Goal: Share content

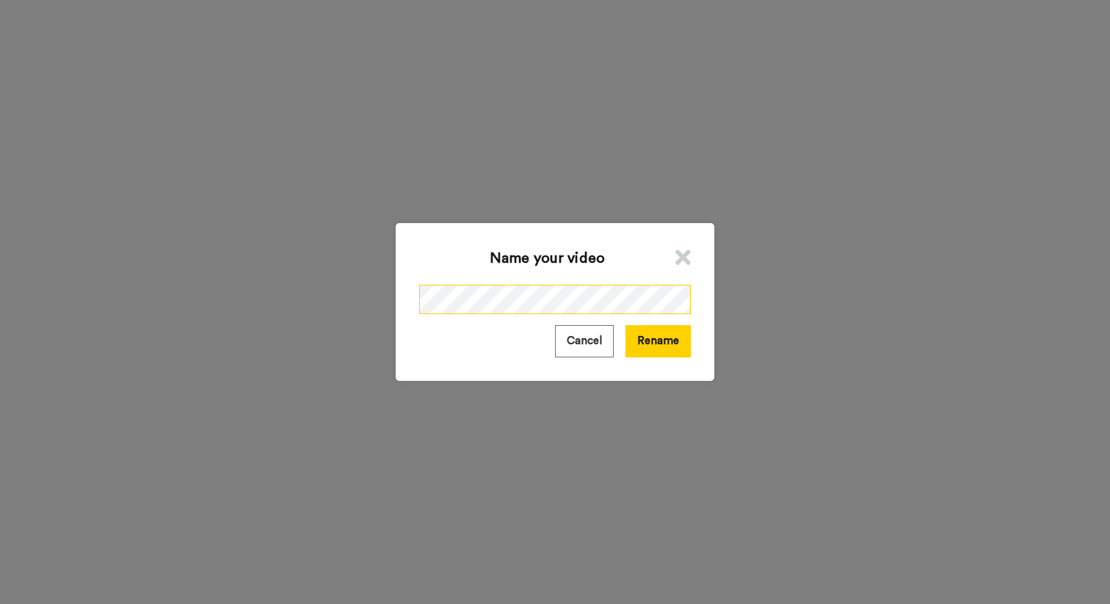
click at [389, 286] on div "Name your video Cancel Rename" at bounding box center [555, 302] width 1110 height 604
click at [638, 336] on button "Rename" at bounding box center [658, 341] width 65 height 32
